Goal: Check status: Check status

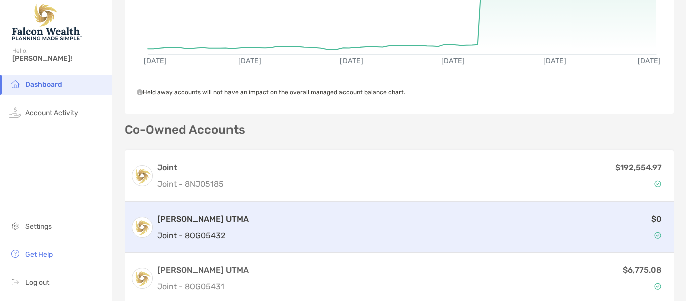
scroll to position [169, 0]
click at [429, 163] on div "$192,554.97" at bounding box center [448, 176] width 440 height 29
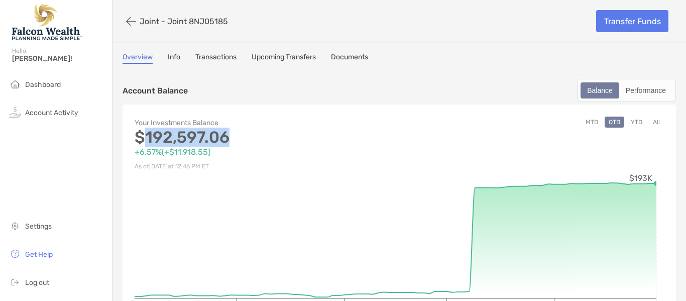
drag, startPoint x: 228, startPoint y: 138, endPoint x: 147, endPoint y: 139, distance: 80.4
click at [147, 139] on p "$192,597.06" at bounding box center [267, 137] width 265 height 13
copy p "192,597.06"
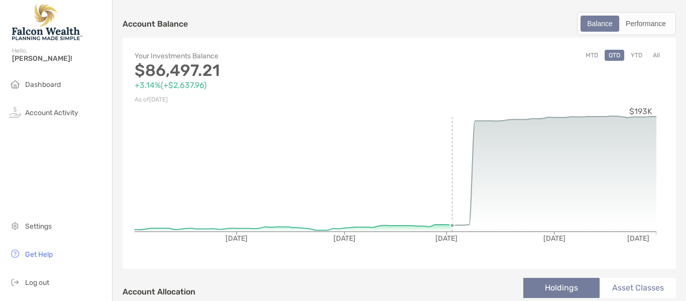
scroll to position [71, 0]
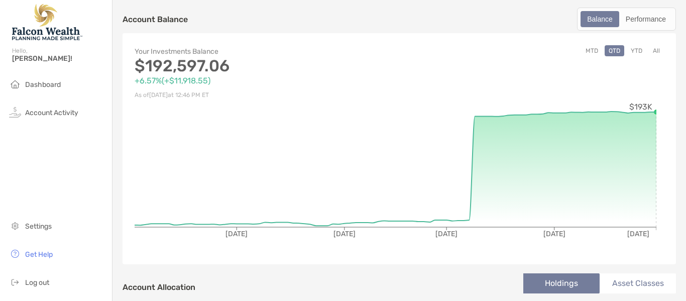
click at [651, 50] on button "All" at bounding box center [656, 50] width 15 height 11
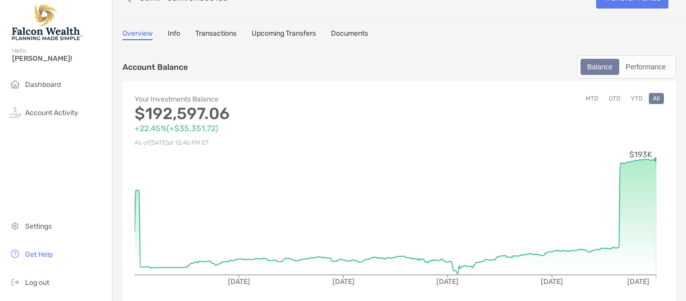
scroll to position [23, 0]
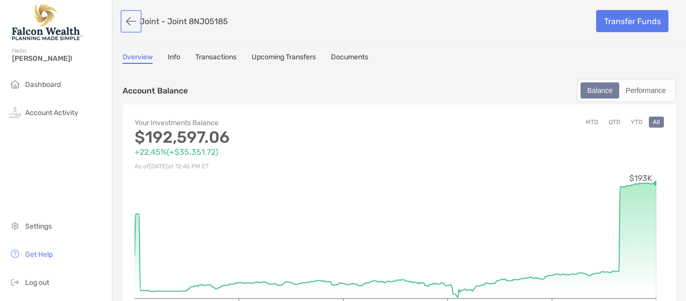
click at [134, 23] on button "button" at bounding box center [131, 21] width 17 height 19
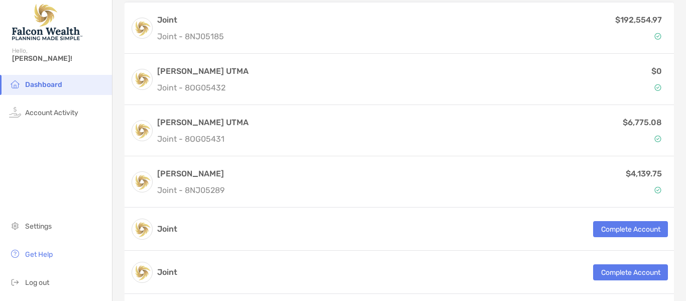
scroll to position [319, 0]
click at [279, 134] on div "$6,775.08" at bounding box center [461, 130] width 416 height 29
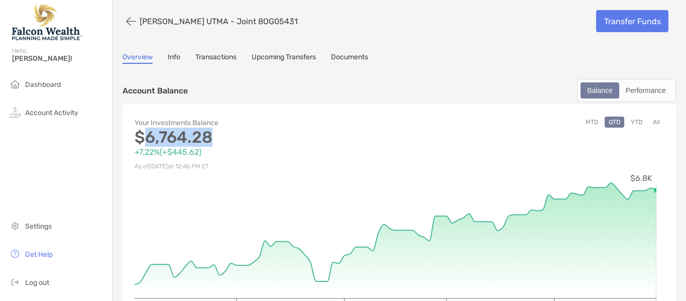
drag, startPoint x: 211, startPoint y: 138, endPoint x: 149, endPoint y: 135, distance: 61.9
click at [149, 135] on p "$6,764.28" at bounding box center [267, 137] width 265 height 13
copy p "6,764.28"
click at [130, 24] on button "button" at bounding box center [131, 21] width 17 height 19
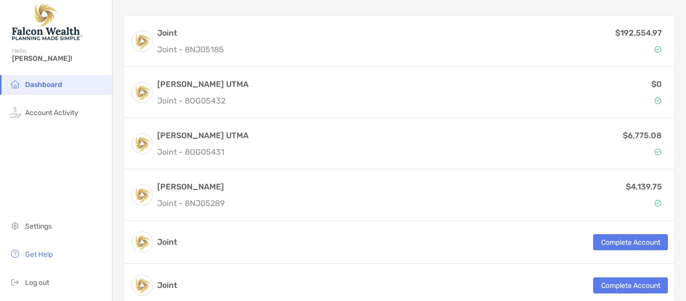
scroll to position [306, 0]
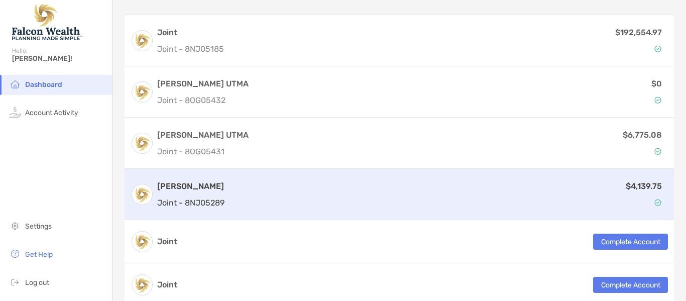
click at [613, 210] on div "[PERSON_NAME] Joint - 8NJ05289 $4,139.75" at bounding box center [400, 194] width 550 height 51
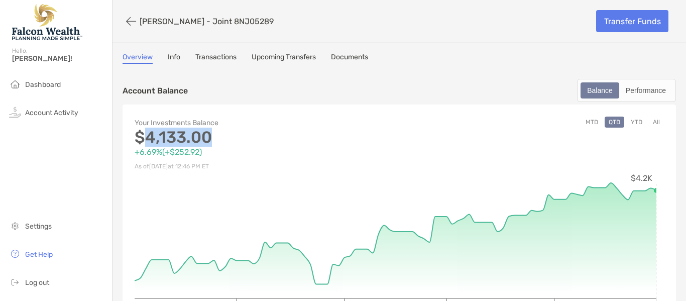
drag, startPoint x: 210, startPoint y: 135, endPoint x: 148, endPoint y: 131, distance: 62.4
click at [148, 131] on p "$4,133.00" at bounding box center [267, 137] width 265 height 13
copy p "4,133.00"
